Goal: Task Accomplishment & Management: Manage account settings

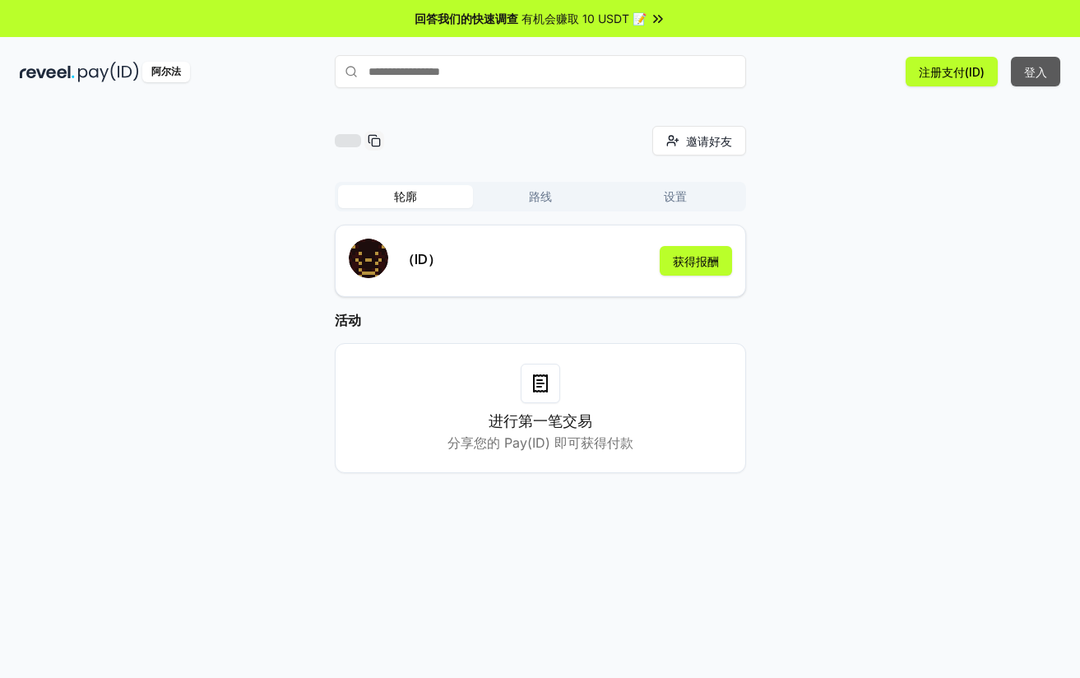
click at [1032, 75] on font "登入" at bounding box center [1035, 72] width 23 height 14
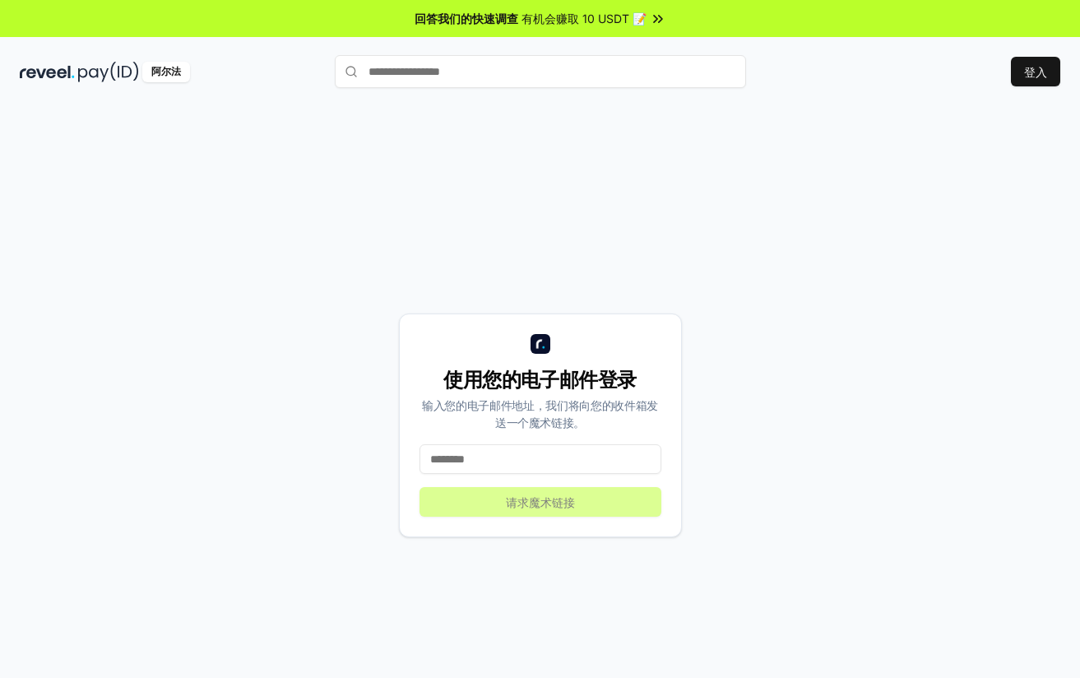
drag, startPoint x: 547, startPoint y: 433, endPoint x: 540, endPoint y: 423, distance: 13.0
click at [546, 435] on div "使用您的电子邮件登录 输入您的电子邮件地址，我们将向您的收件箱发送一个魔术链接。 请求魔术链接" at bounding box center [540, 425] width 283 height 224
click at [525, 456] on input at bounding box center [541, 459] width 242 height 30
click at [527, 457] on input at bounding box center [541, 459] width 242 height 30
